Goal: Find specific page/section: Find specific page/section

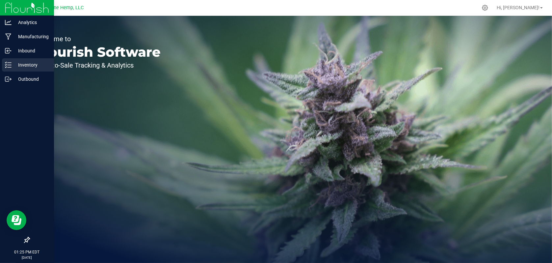
click at [26, 68] on p "Inventory" at bounding box center [31, 65] width 39 height 8
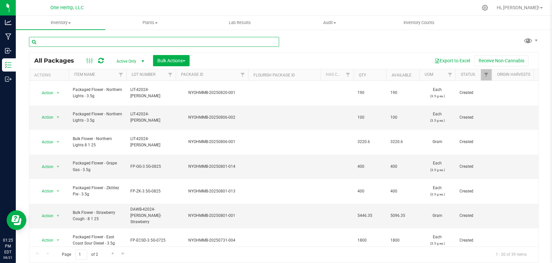
click at [79, 43] on input "text" at bounding box center [154, 42] width 250 height 10
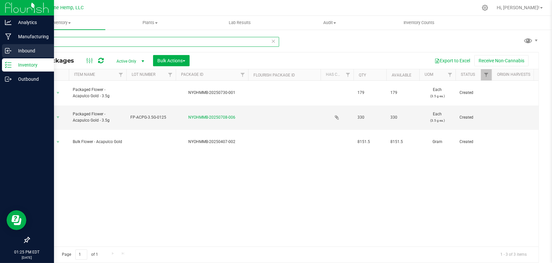
drag, startPoint x: 79, startPoint y: 44, endPoint x: 0, endPoint y: 44, distance: 78.6
click at [0, 44] on html "Analytics Manufacturing Inbound Inventory Outbound 01:25 PM EDT [DATE] 08/21 On…" at bounding box center [276, 131] width 552 height 263
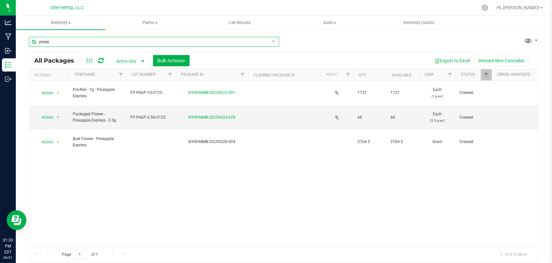
type input "pinea"
